Goal: Contribute content: Add original content to the website for others to see

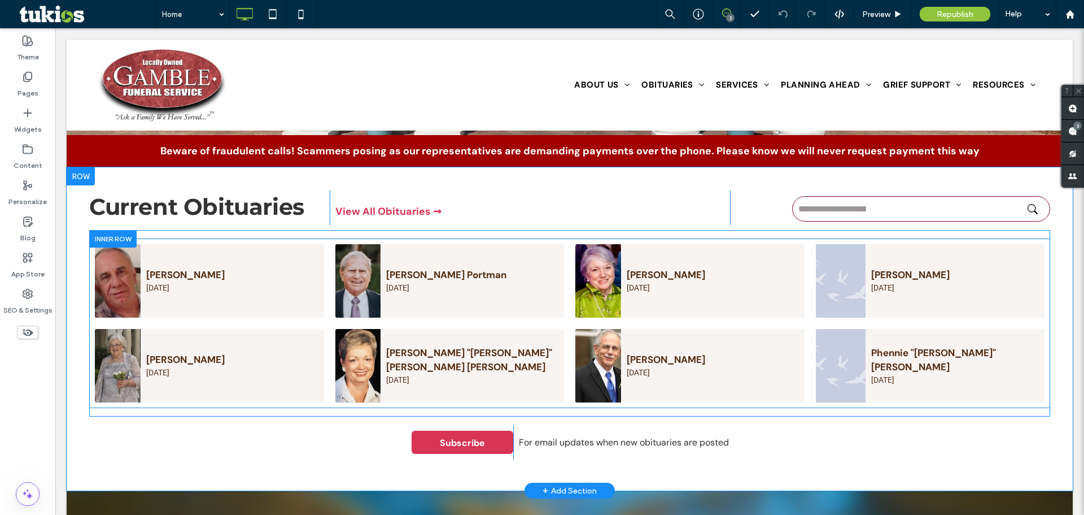
scroll to position [395, 0]
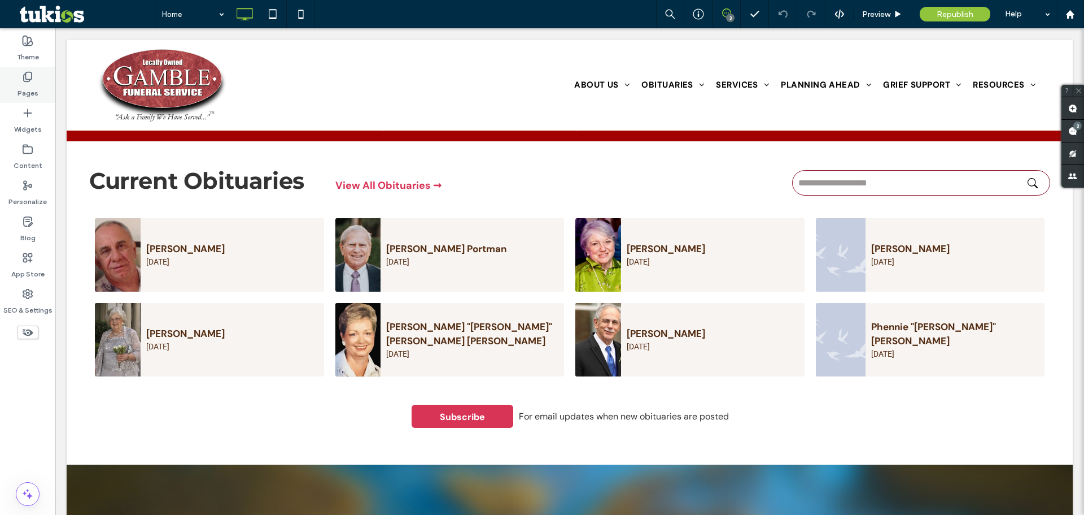
click at [22, 79] on icon at bounding box center [27, 76] width 11 height 11
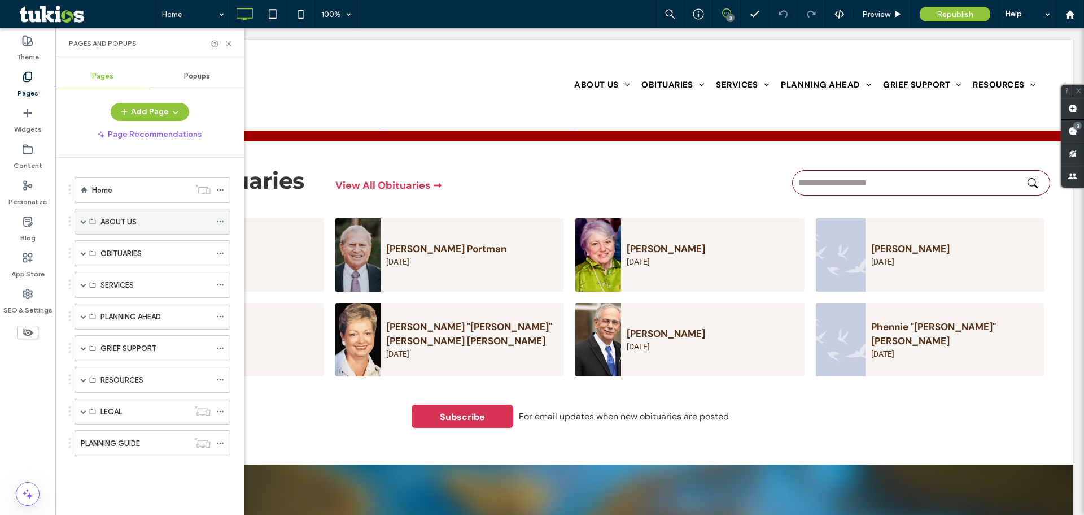
click at [82, 225] on span at bounding box center [84, 221] width 6 height 25
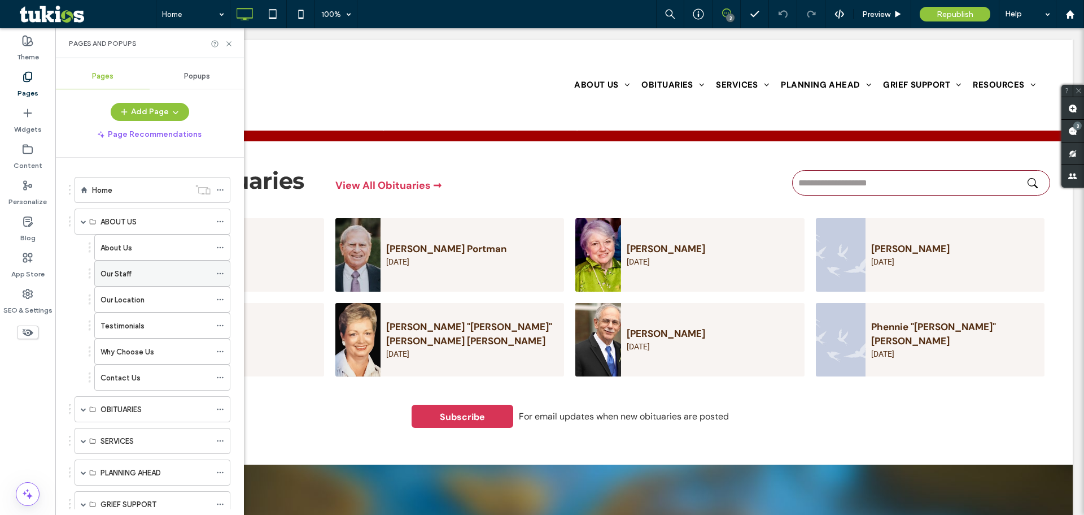
click at [118, 283] on div "Our Staff" at bounding box center [156, 273] width 110 height 25
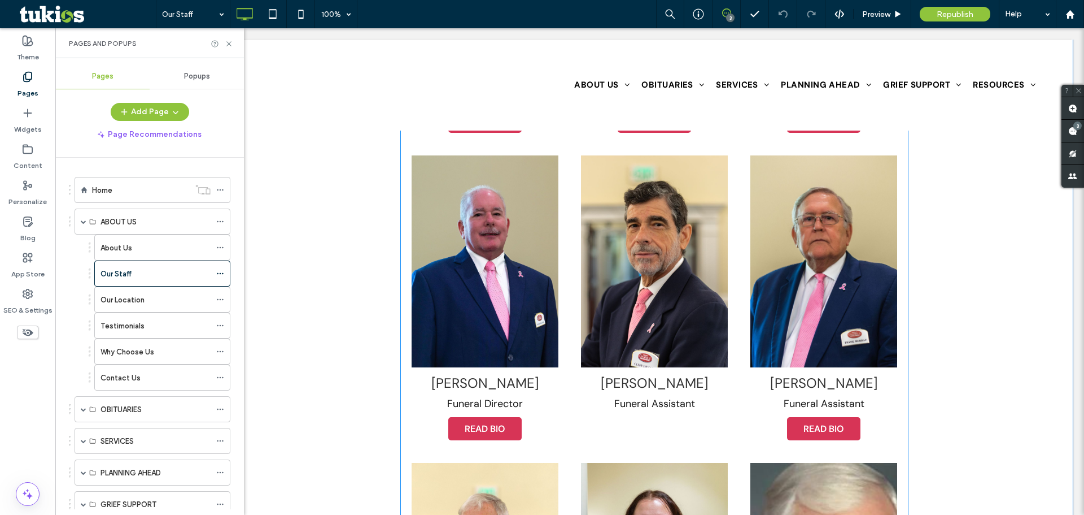
scroll to position [678, 0]
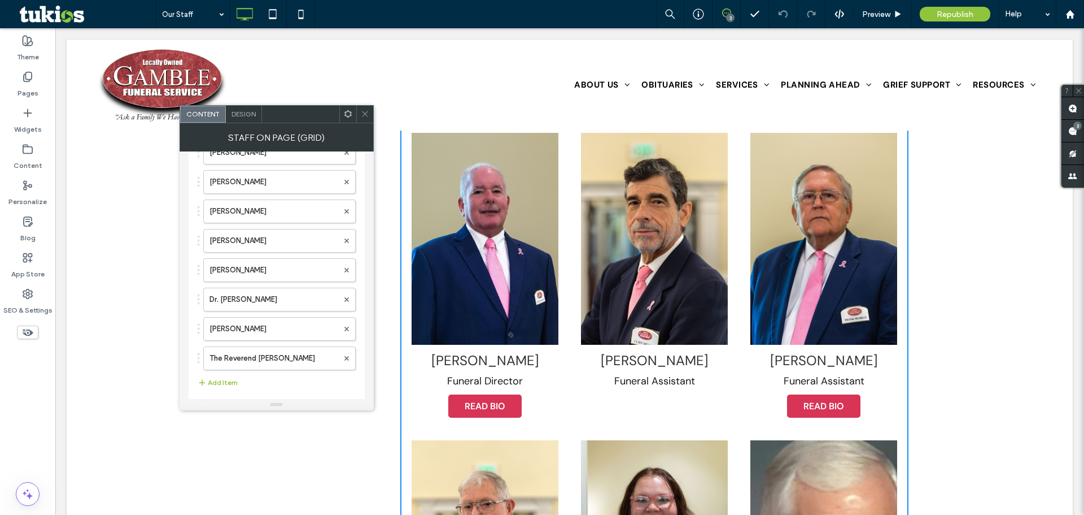
scroll to position [201, 0]
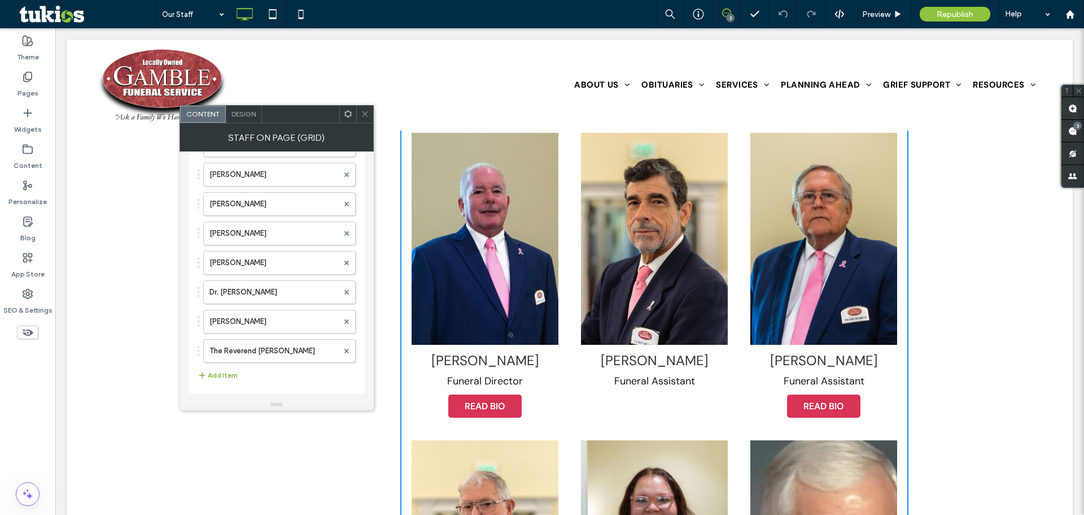
click at [225, 373] on button "Add Item" at bounding box center [218, 375] width 40 height 14
click at [247, 375] on label at bounding box center [274, 377] width 129 height 11
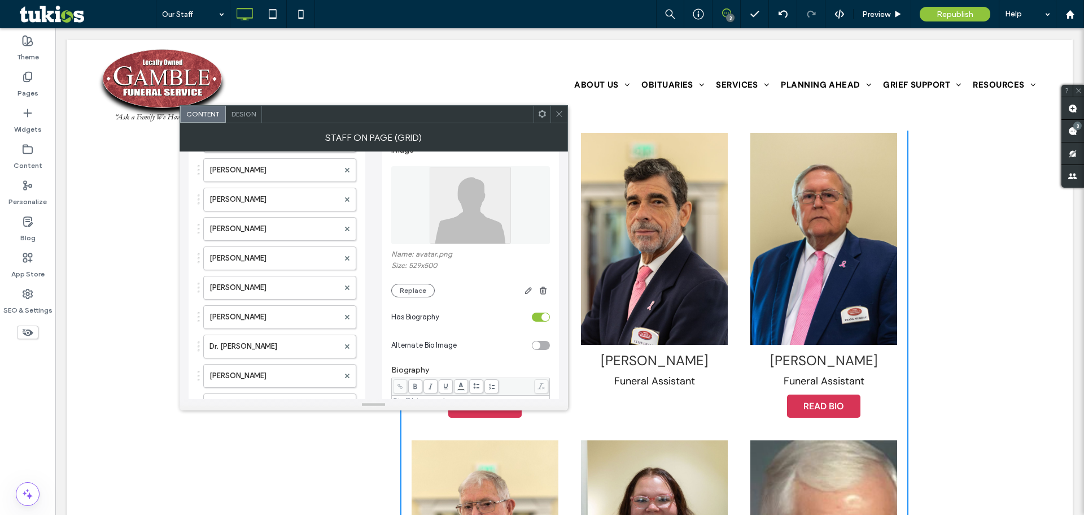
scroll to position [0, 0]
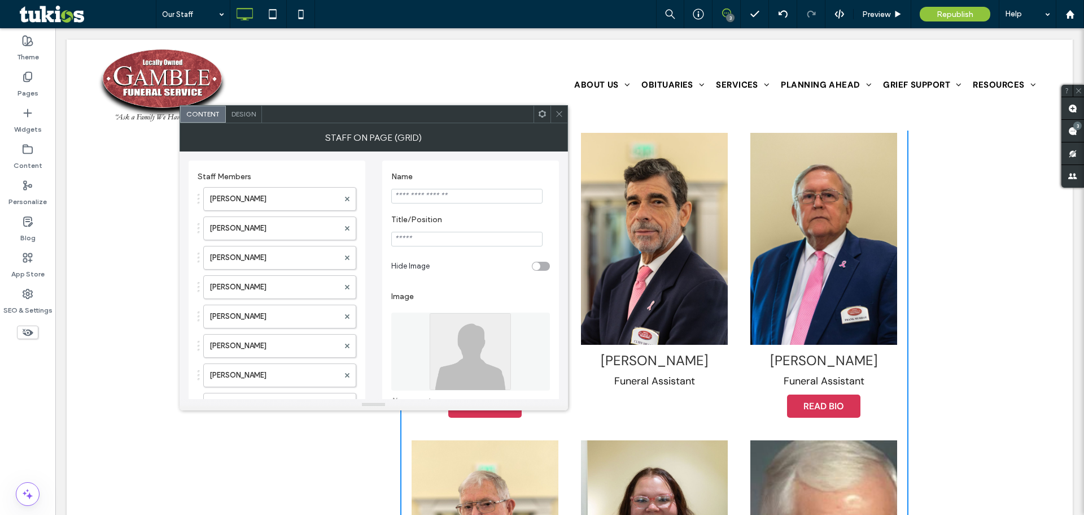
click at [437, 196] on input "Name" at bounding box center [466, 196] width 151 height 15
paste input "**********"
type input "**********"
click at [423, 242] on input "Title/Position" at bounding box center [466, 239] width 151 height 15
click at [447, 244] on input "Title/Position" at bounding box center [466, 239] width 151 height 15
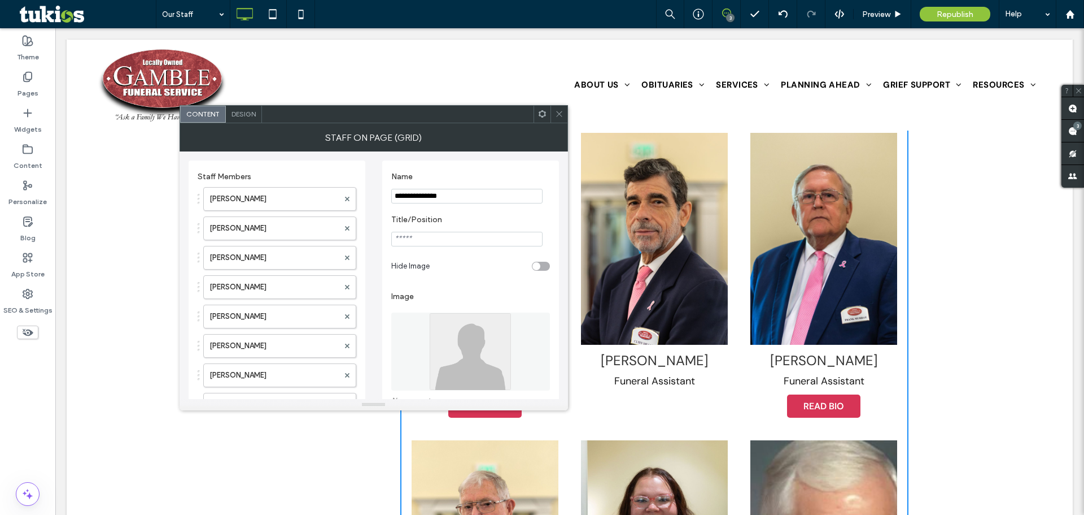
paste input "**********"
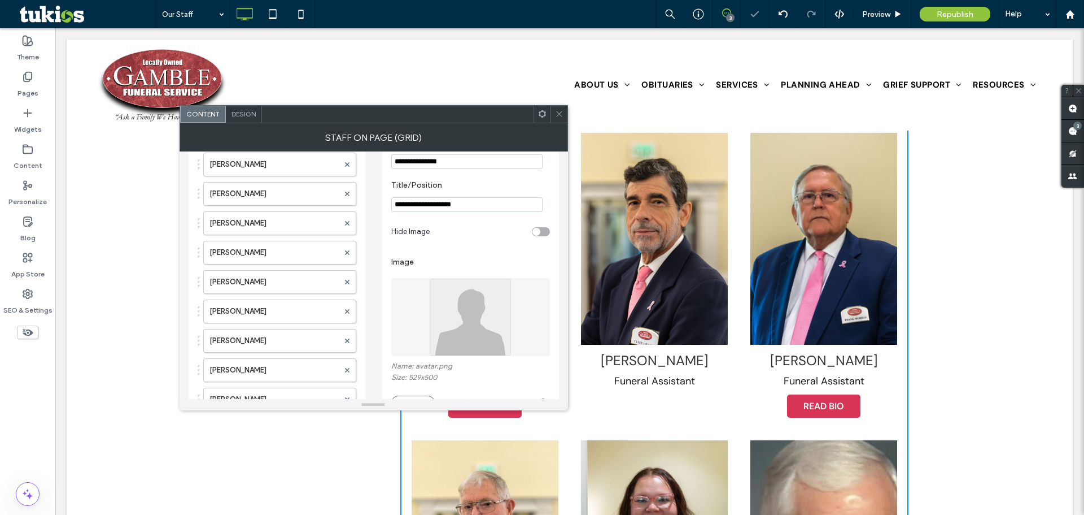
scroll to position [56, 0]
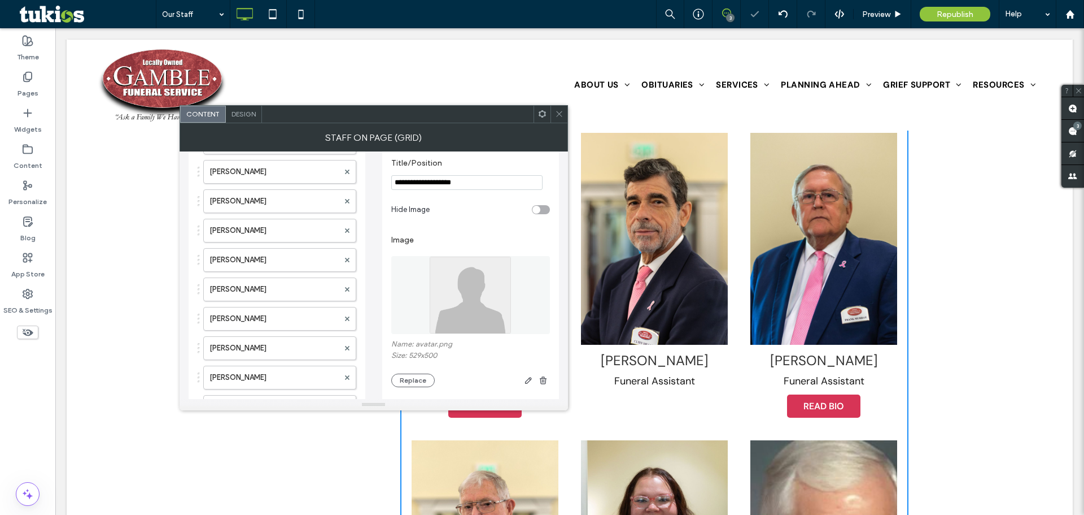
type input "**********"
click at [452, 303] on img at bounding box center [470, 295] width 82 height 78
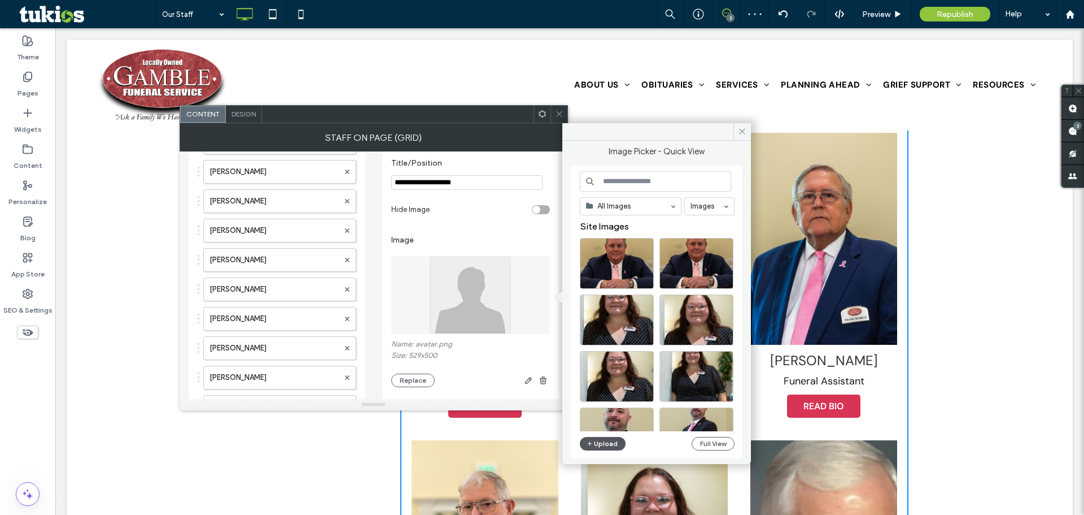
click at [603, 444] on button "Upload" at bounding box center [603, 444] width 46 height 14
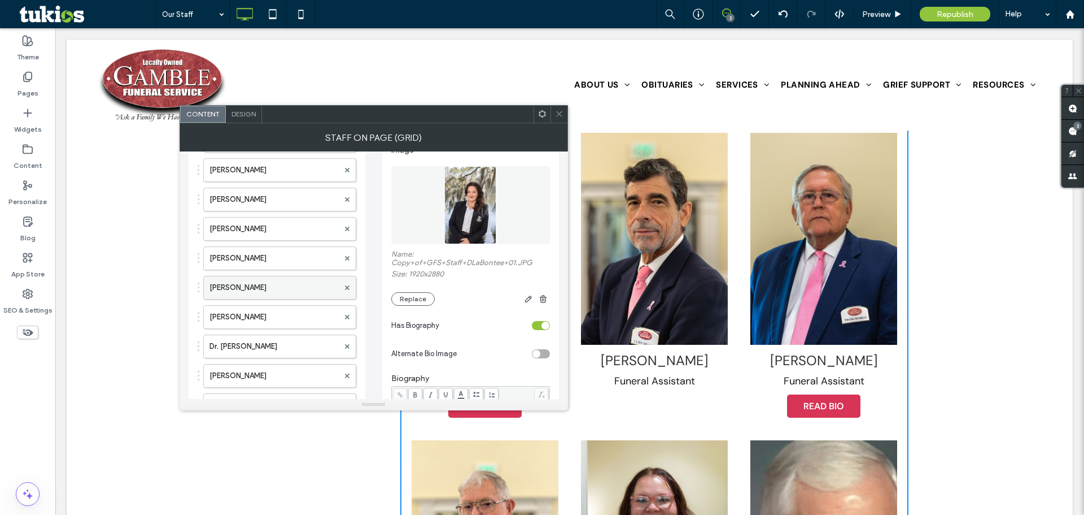
scroll to position [226, 0]
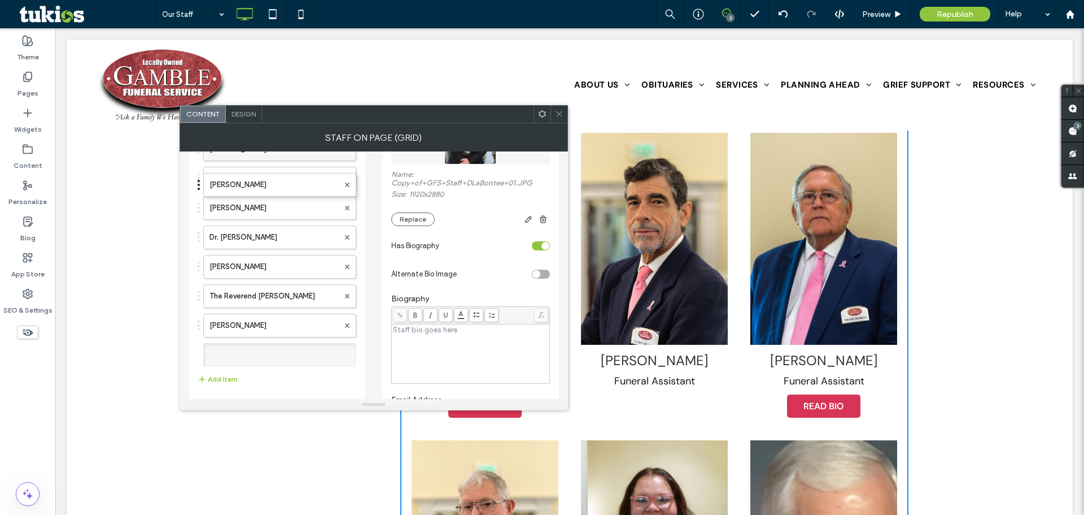
drag, startPoint x: 253, startPoint y: 351, endPoint x: 258, endPoint y: 151, distance: 200.6
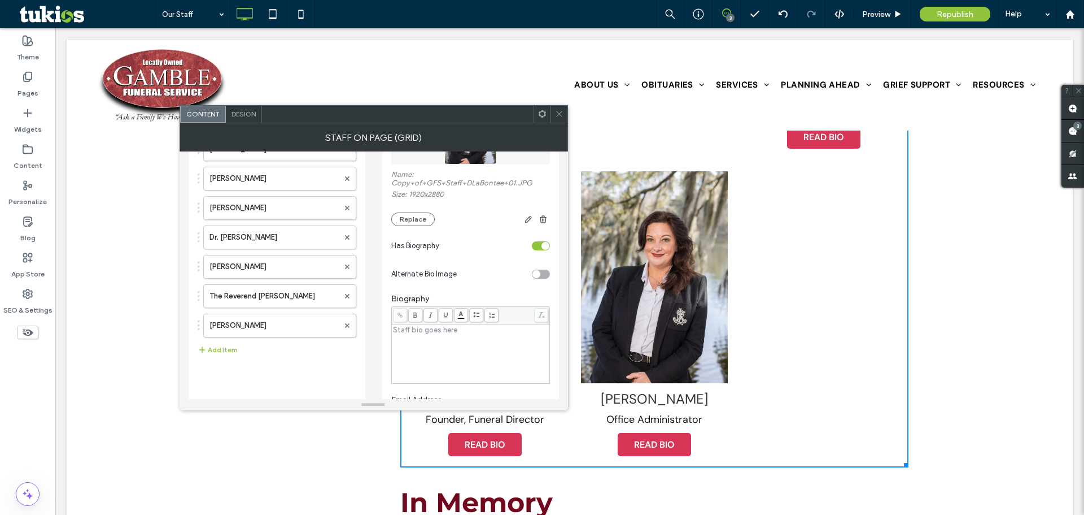
click at [283, 361] on div "[PERSON_NAME] [PERSON_NAME] [PERSON_NAME] [PERSON_NAME] [PERSON_NAME] [PERSON_N…" at bounding box center [277, 158] width 159 height 407
click at [557, 114] on icon at bounding box center [559, 114] width 8 height 8
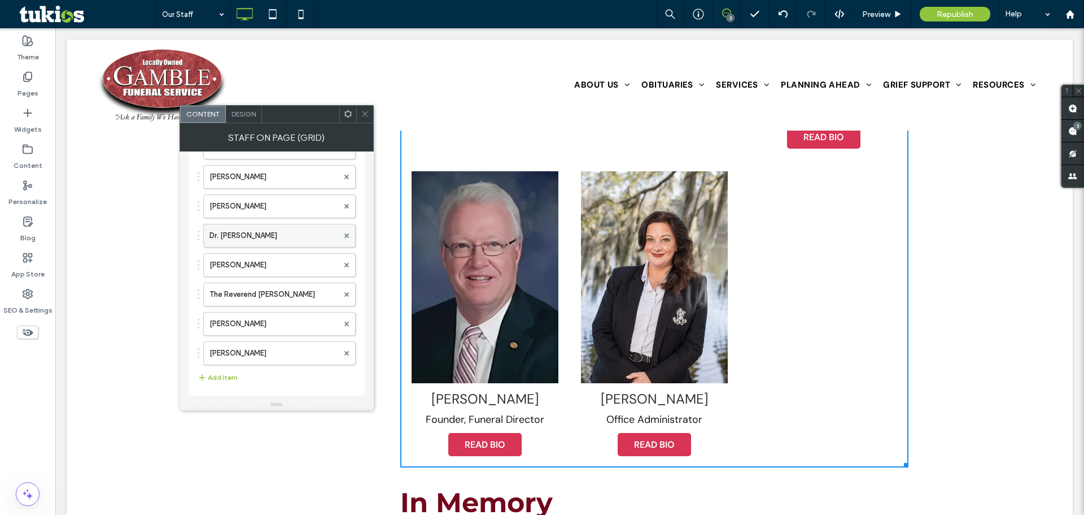
scroll to position [230, 0]
drag, startPoint x: 262, startPoint y: 345, endPoint x: 276, endPoint y: 214, distance: 131.8
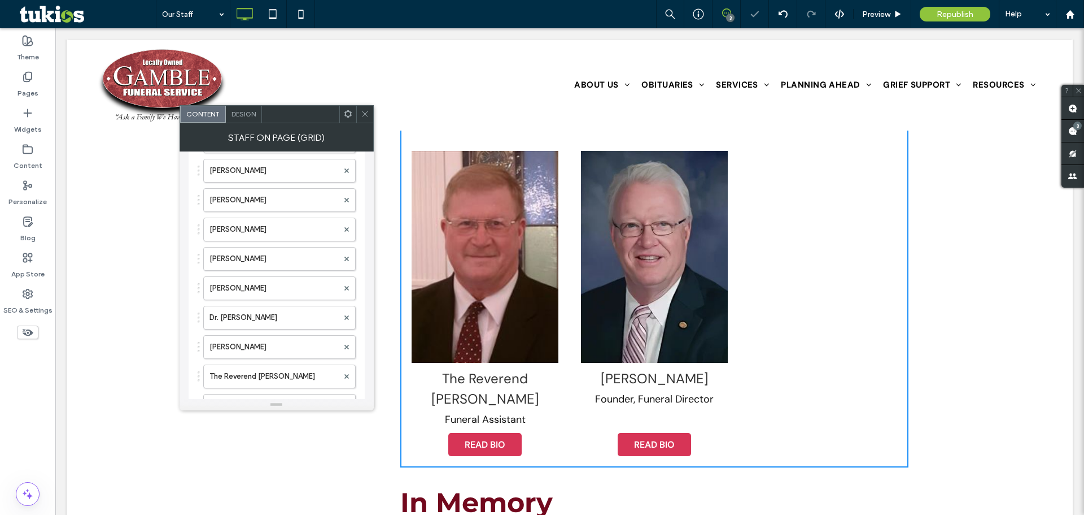
scroll to position [173, 0]
drag, startPoint x: 242, startPoint y: 291, endPoint x: 261, endPoint y: 198, distance: 95.3
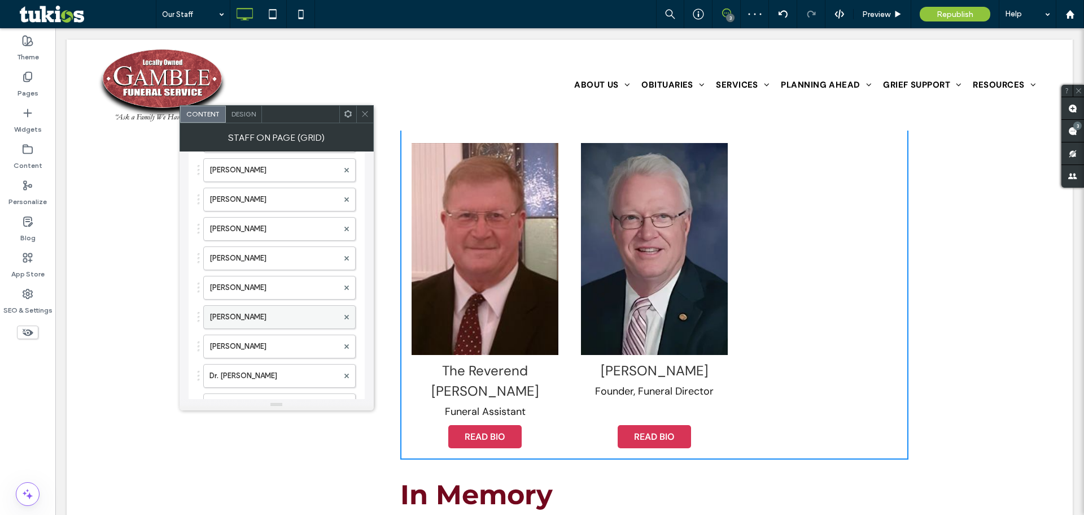
scroll to position [60, 0]
drag, startPoint x: 256, startPoint y: 314, endPoint x: 267, endPoint y: 174, distance: 140.5
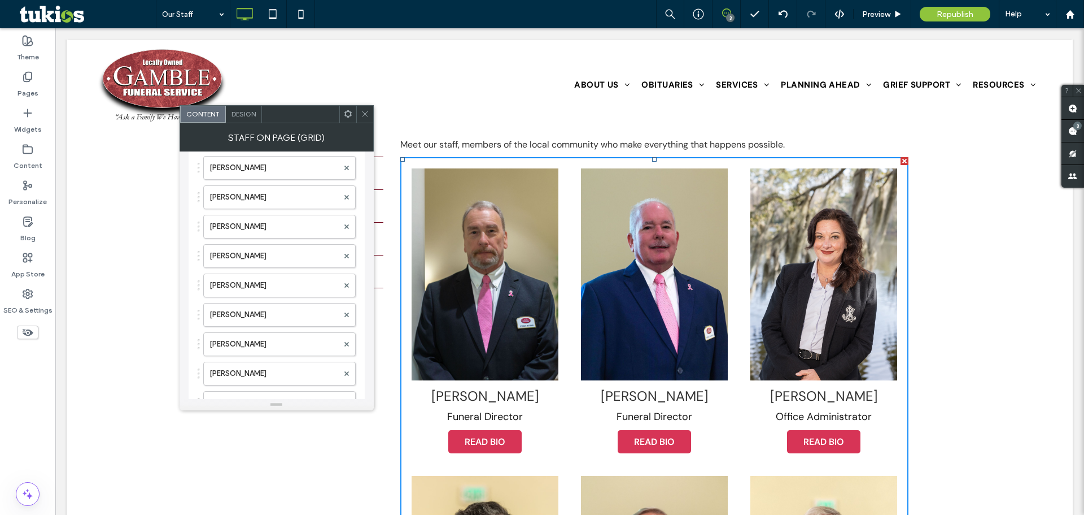
scroll to position [282, 0]
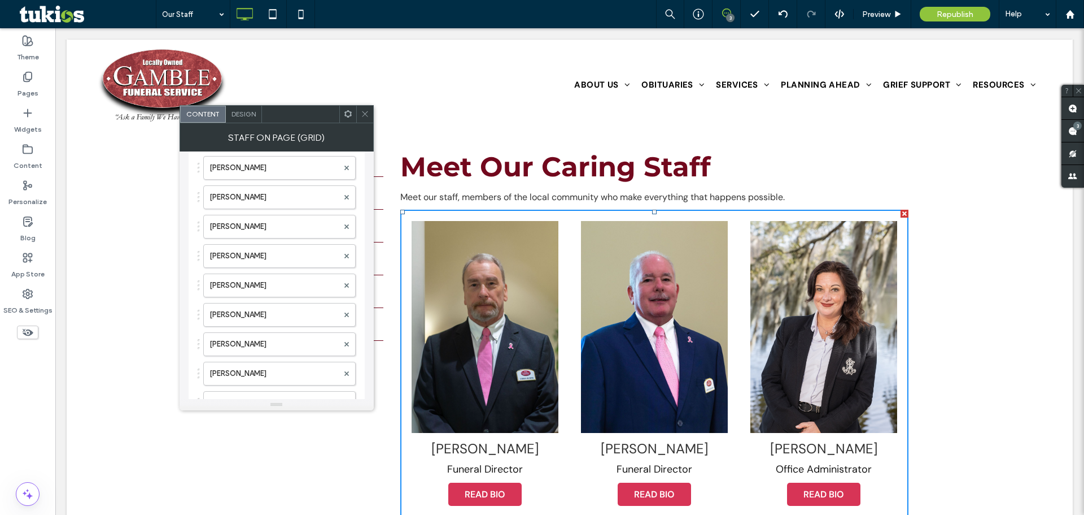
drag, startPoint x: 365, startPoint y: 113, endPoint x: 371, endPoint y: 114, distance: 5.7
click at [365, 113] on icon at bounding box center [365, 114] width 8 height 8
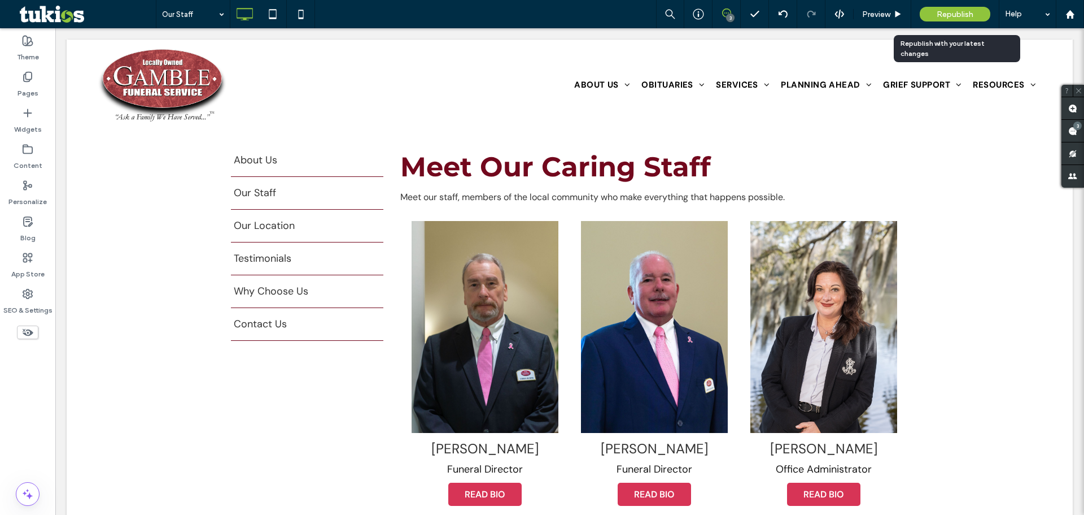
click at [967, 4] on div "Republish" at bounding box center [955, 14] width 71 height 28
click at [967, 8] on div "Republish" at bounding box center [955, 14] width 71 height 15
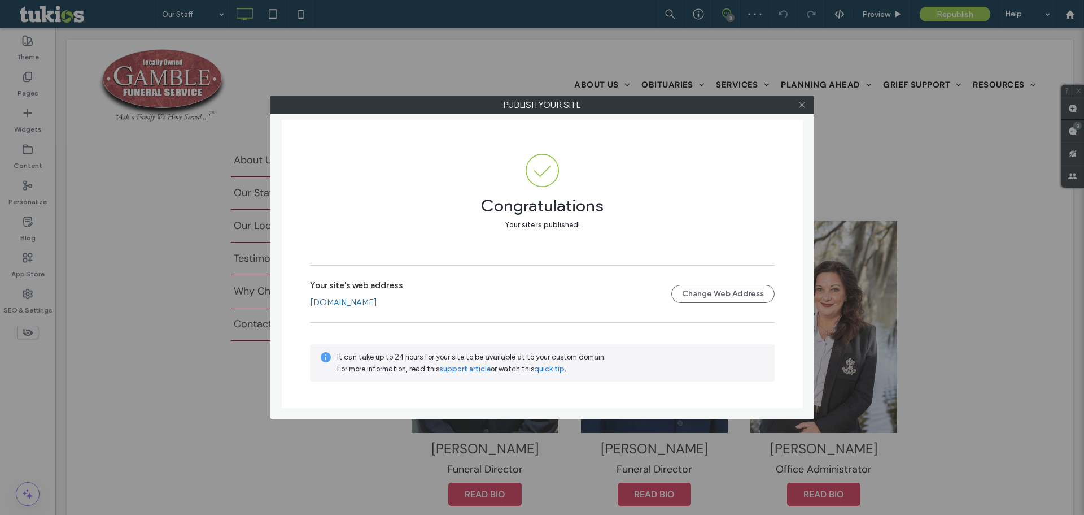
click at [802, 101] on icon at bounding box center [802, 105] width 8 height 8
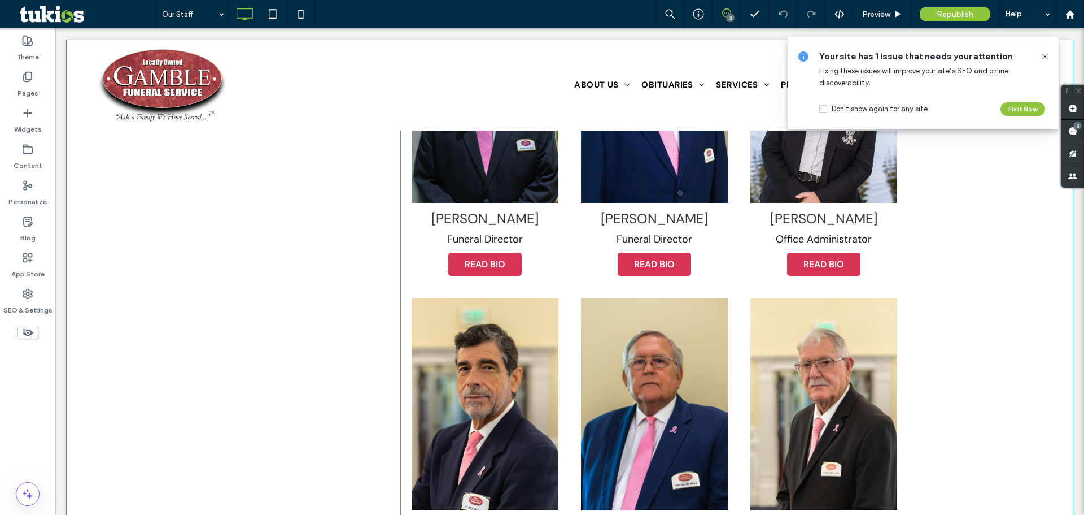
scroll to position [395, 0]
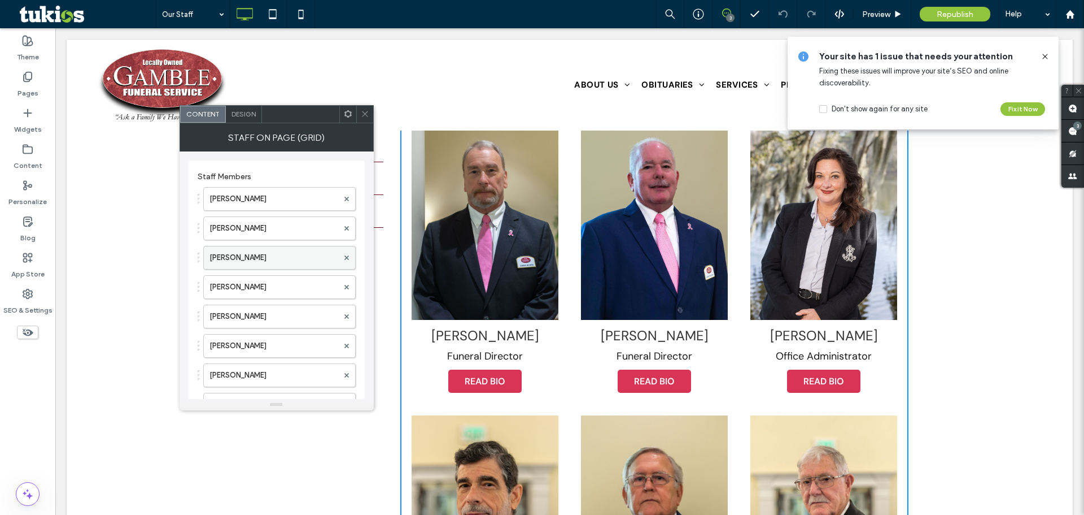
click at [258, 251] on label "[PERSON_NAME]" at bounding box center [274, 257] width 129 height 23
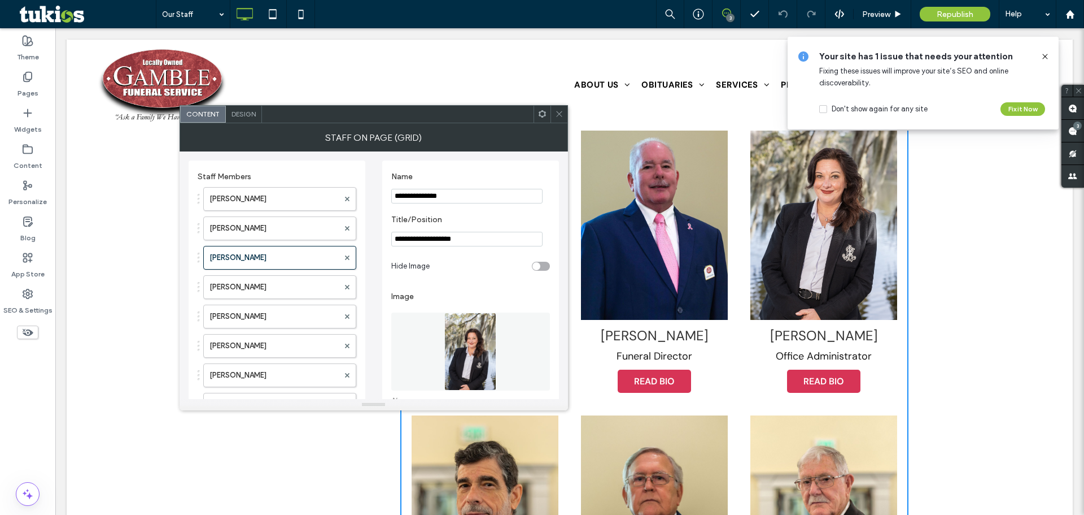
click at [1043, 56] on icon at bounding box center [1045, 56] width 9 height 9
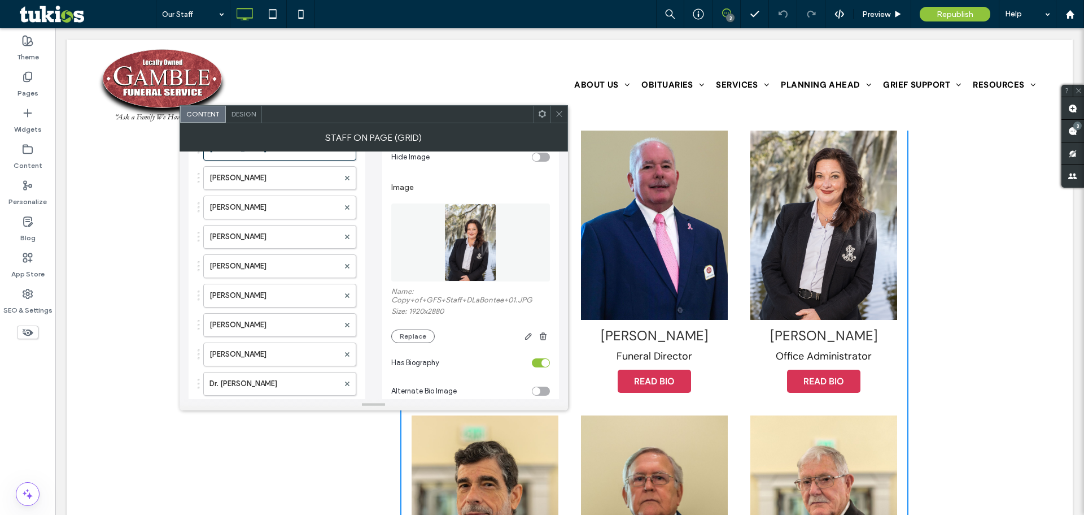
scroll to position [113, 0]
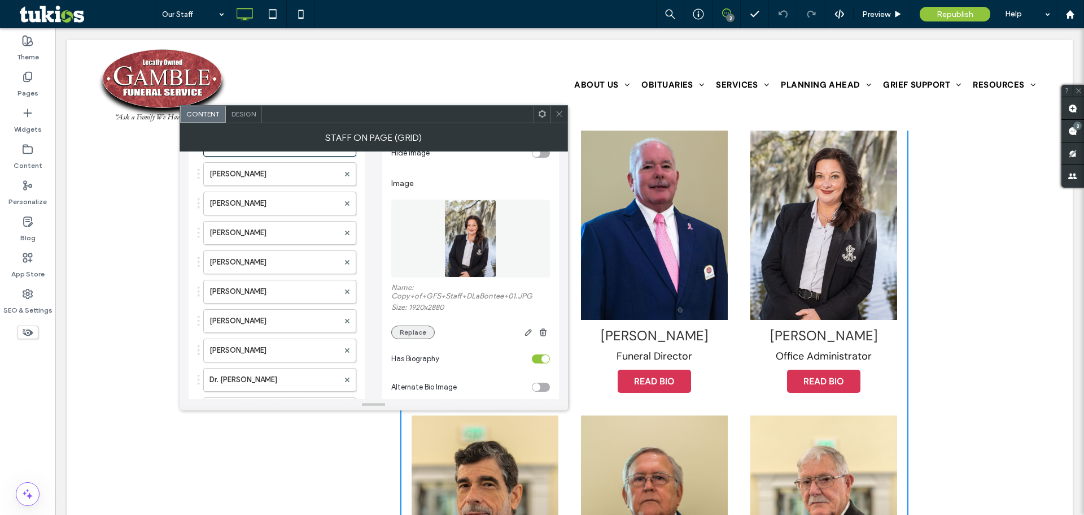
click at [411, 337] on button "Replace" at bounding box center [412, 332] width 43 height 14
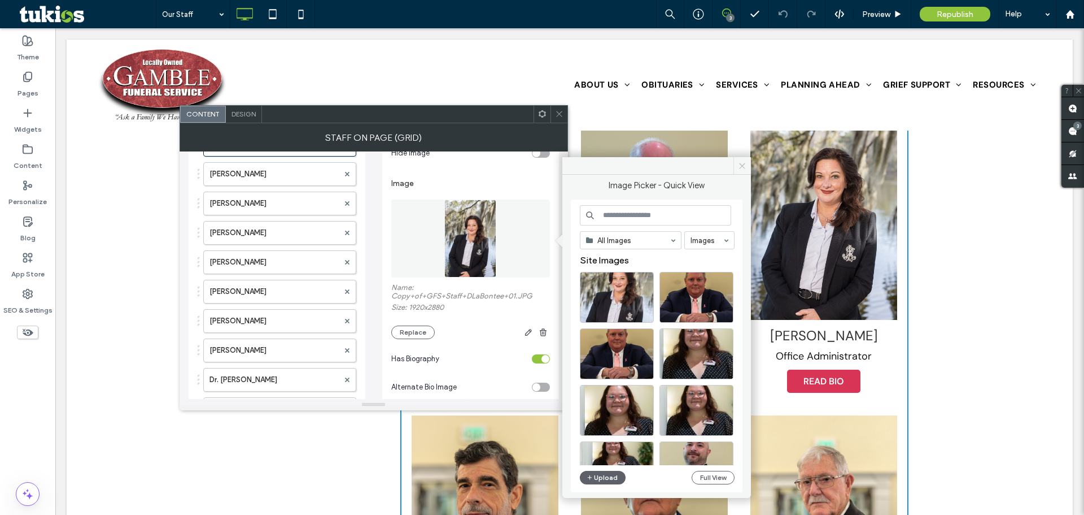
click at [739, 164] on icon at bounding box center [742, 166] width 8 height 8
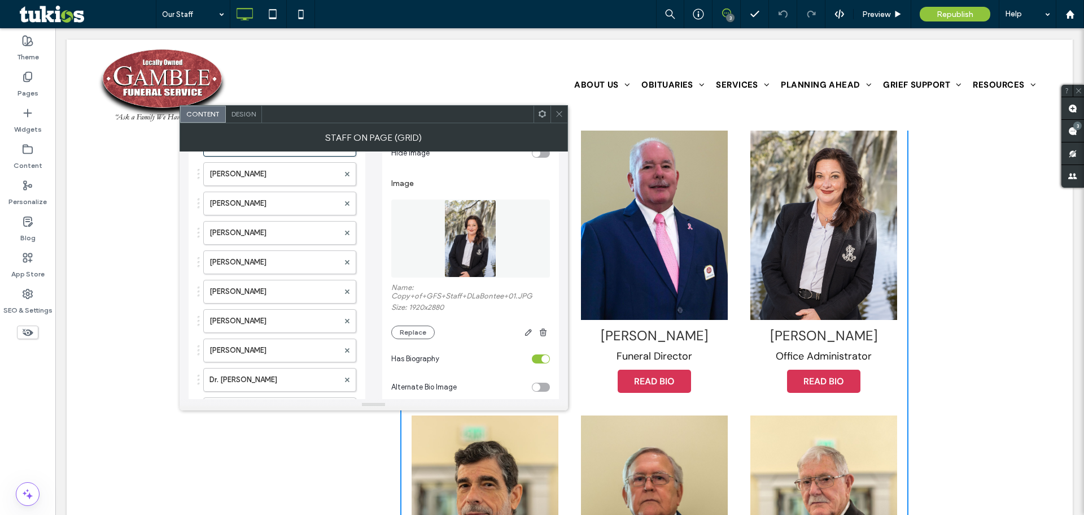
click at [471, 234] on img at bounding box center [470, 238] width 53 height 78
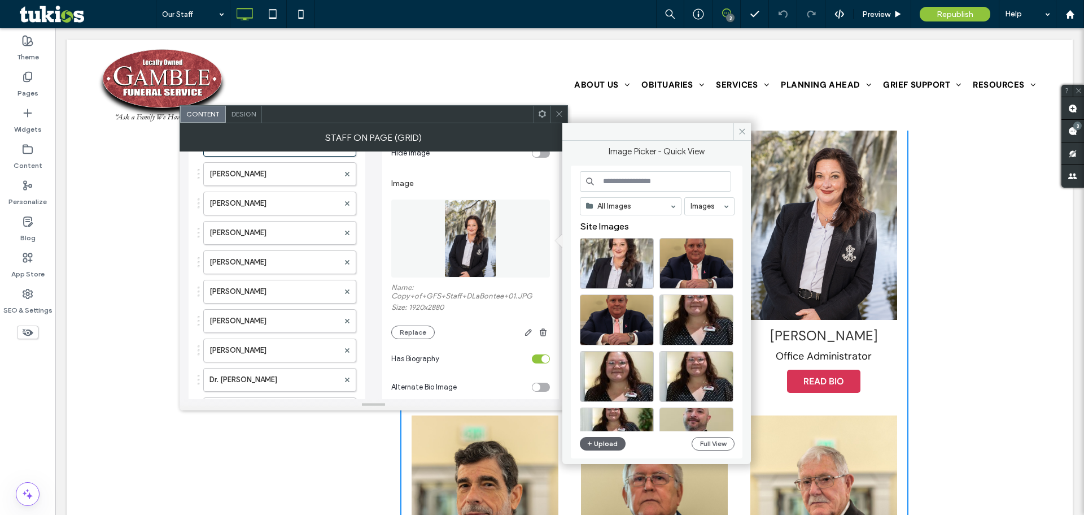
click at [471, 234] on img at bounding box center [470, 238] width 53 height 78
click at [529, 335] on icon "button" at bounding box center [528, 332] width 9 height 9
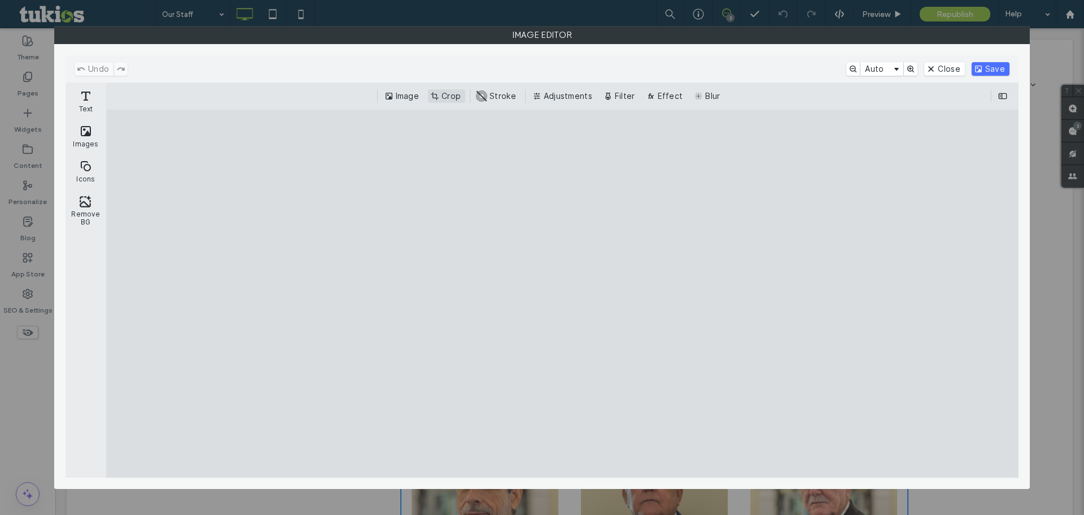
click at [446, 95] on button "Crop" at bounding box center [446, 96] width 37 height 14
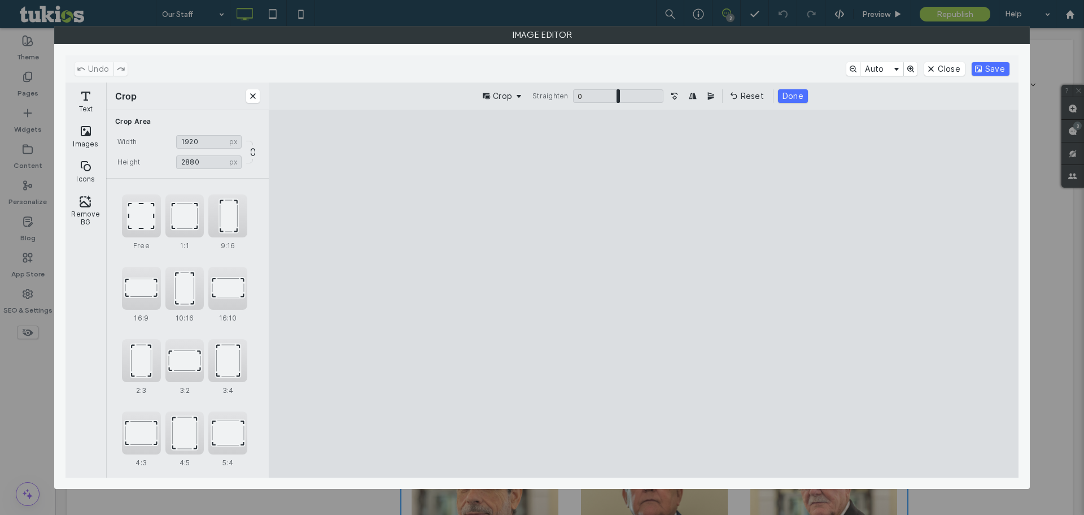
type input "****"
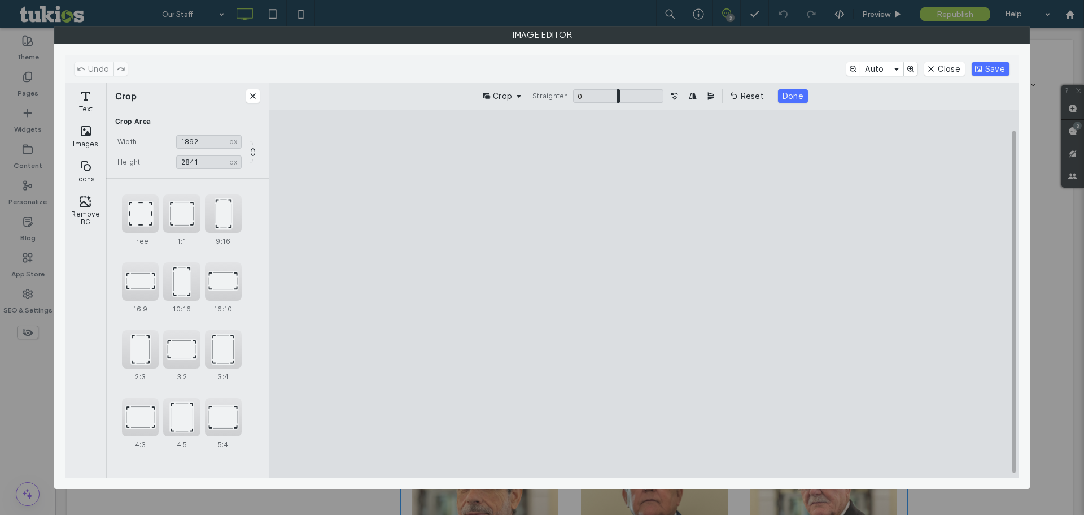
type input "****"
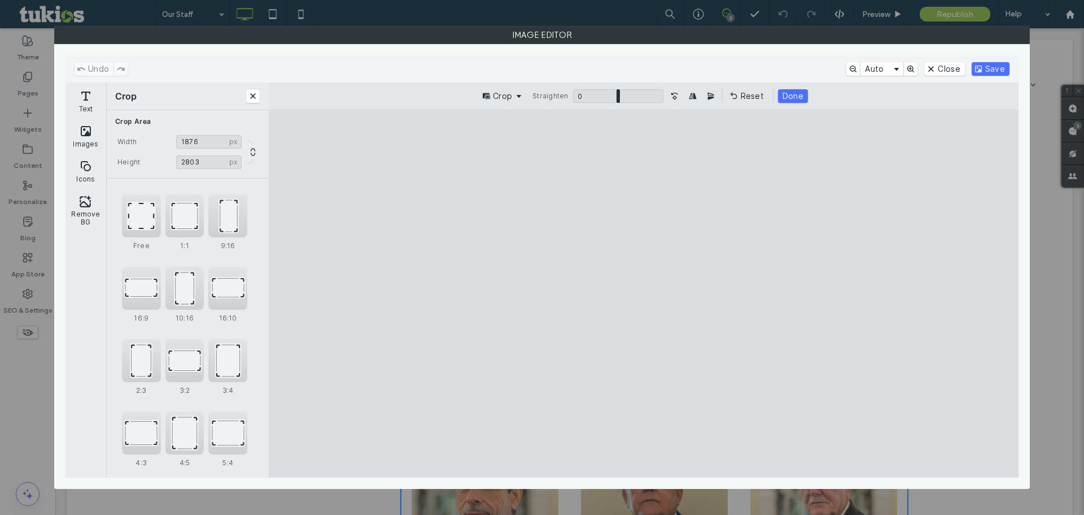
type input "****"
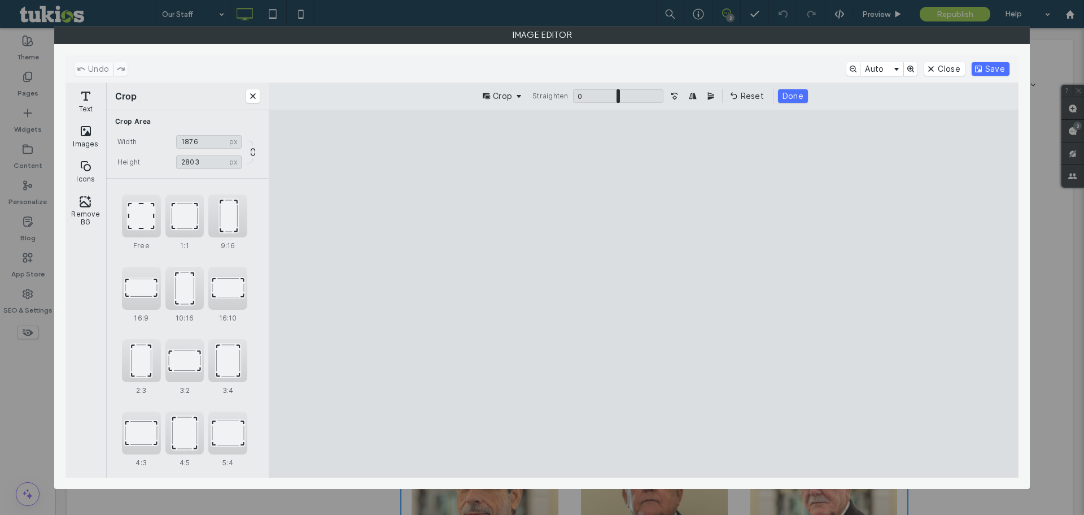
type input "****"
drag, startPoint x: 547, startPoint y: 147, endPoint x: 554, endPoint y: 159, distance: 13.7
click at [644, 293] on cesdk-canvas "Editor canvas" at bounding box center [644, 293] width 0 height 0
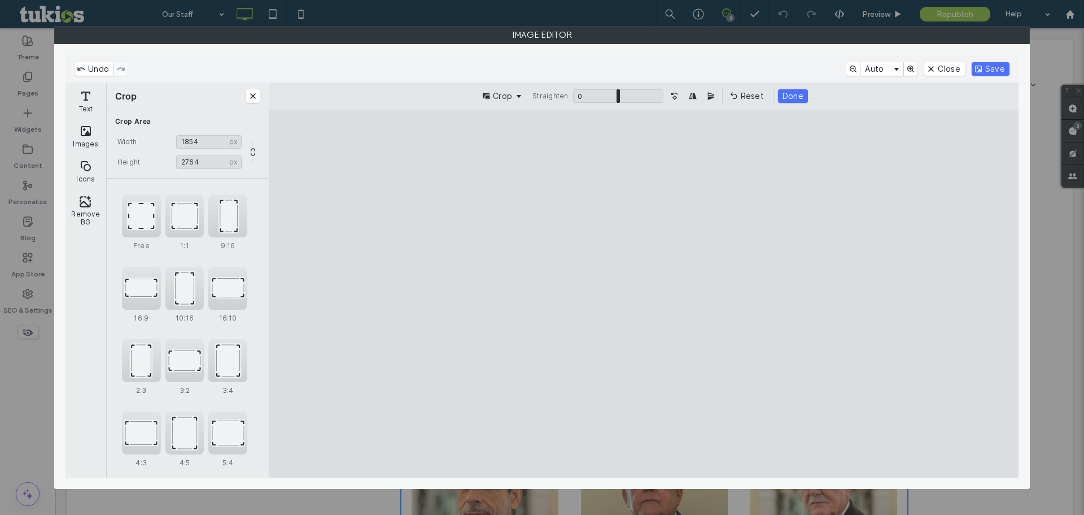
drag, startPoint x: 673, startPoint y: 173, endPoint x: 668, endPoint y: 175, distance: 5.9
click at [644, 293] on cesdk-canvas "Editor canvas" at bounding box center [644, 293] width 0 height 0
drag, startPoint x: 668, startPoint y: 175, endPoint x: 668, endPoint y: 159, distance: 15.8
click at [644, 293] on cesdk-canvas "Editor canvas" at bounding box center [644, 293] width 0 height 0
type input "****"
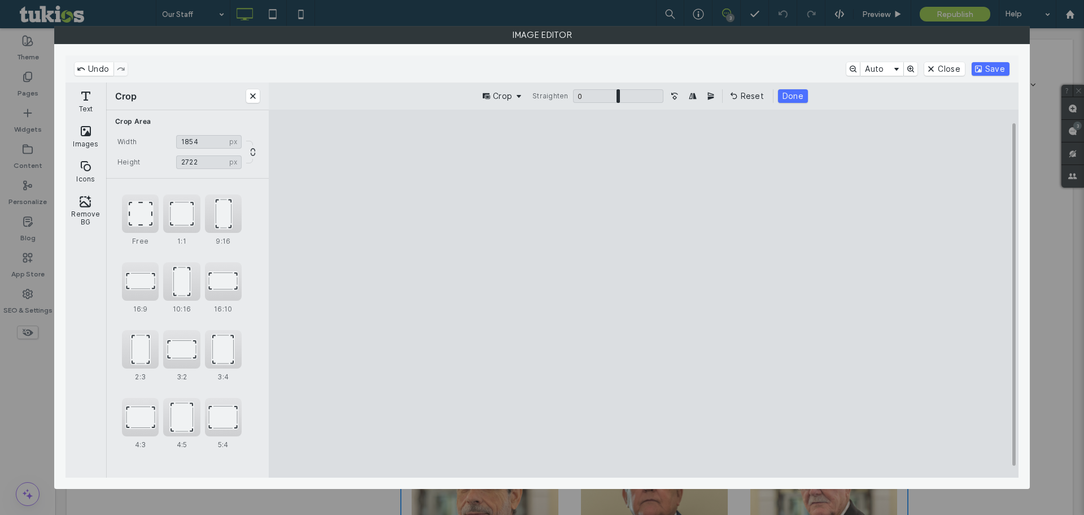
click at [644, 293] on cesdk-canvas "Editor canvas" at bounding box center [644, 293] width 0 height 0
click at [990, 68] on button "Save" at bounding box center [991, 69] width 38 height 14
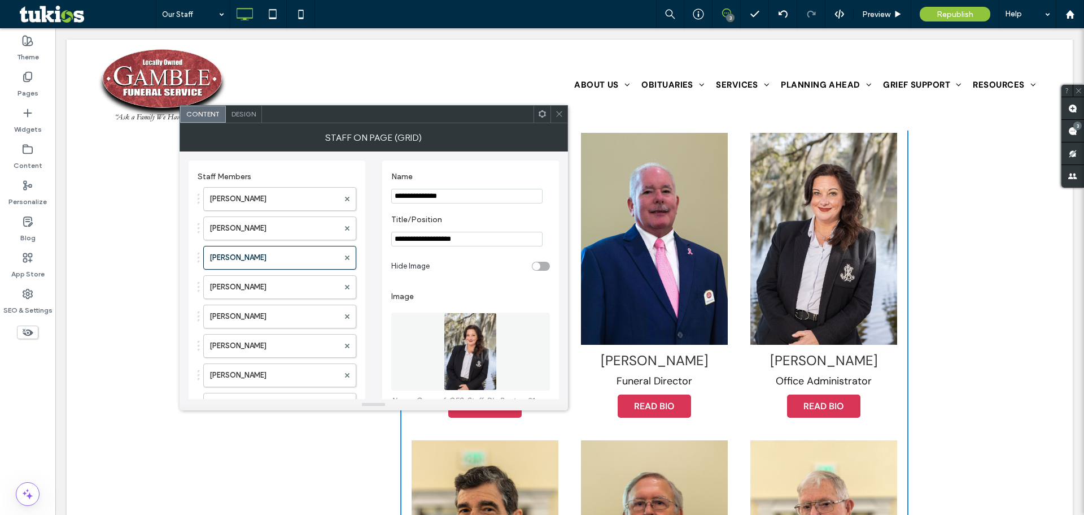
scroll to position [339, 0]
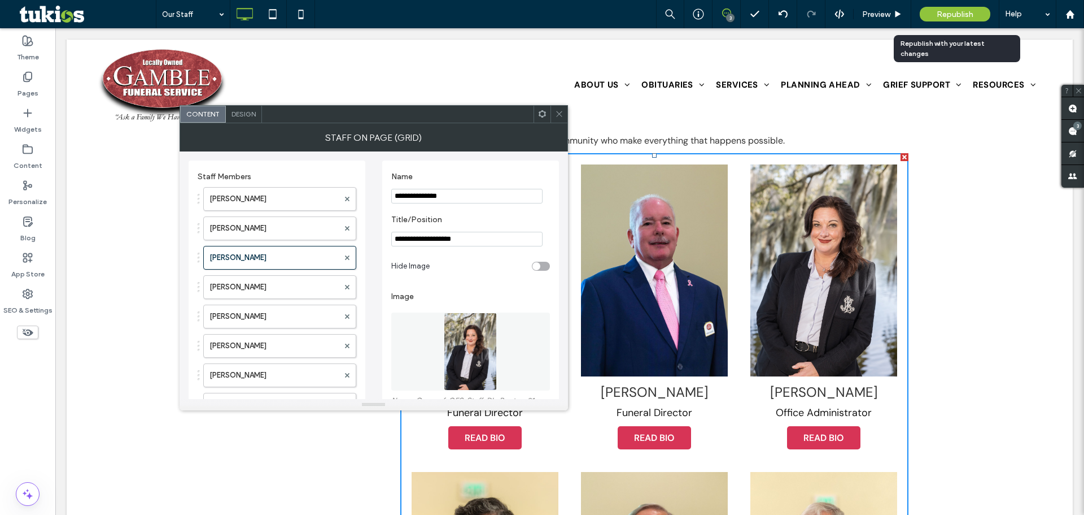
drag, startPoint x: 955, startPoint y: 10, endPoint x: 949, endPoint y: 15, distance: 8.0
click at [955, 10] on span "Republish" at bounding box center [955, 15] width 37 height 10
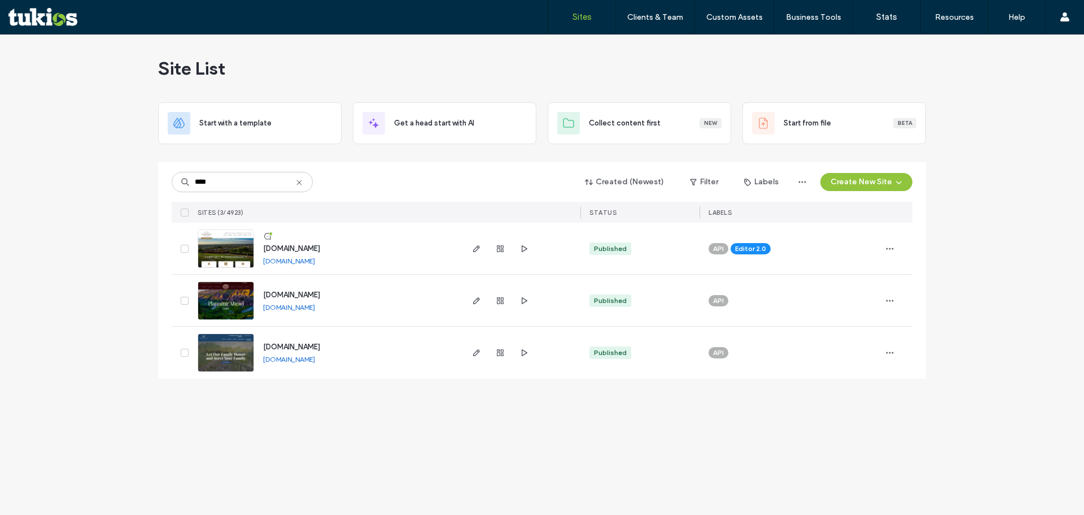
type input "****"
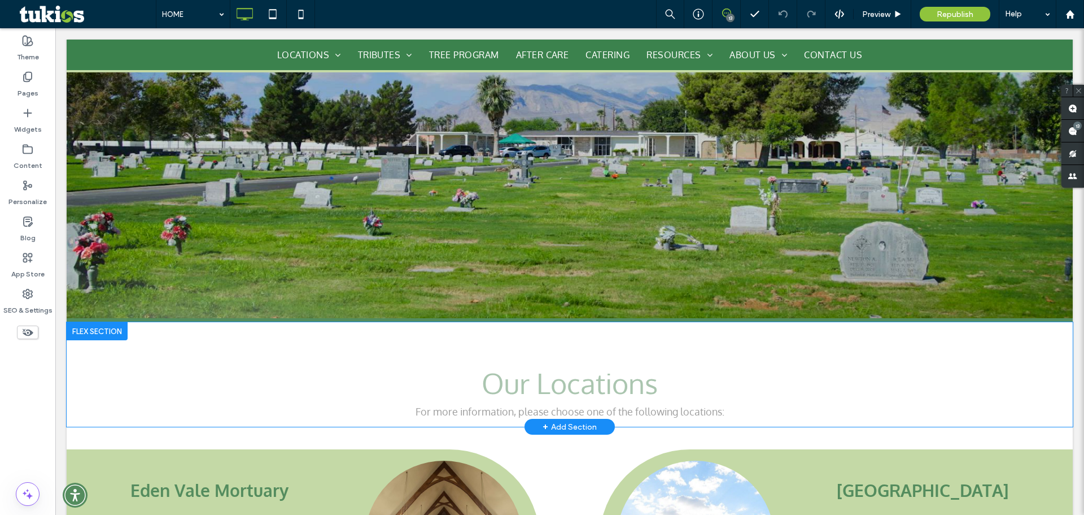
scroll to position [226, 0]
